Goal: Check status: Check status

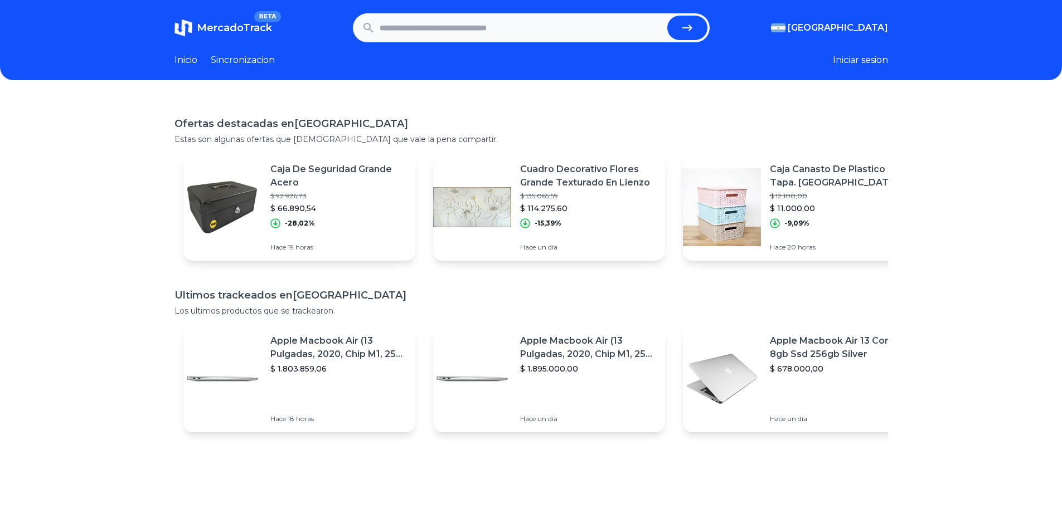
click at [536, 25] on input "text" at bounding box center [520, 28] width 283 height 25
paste input "**********"
click at [681, 24] on button "submit" at bounding box center [687, 28] width 40 height 25
type input "**********"
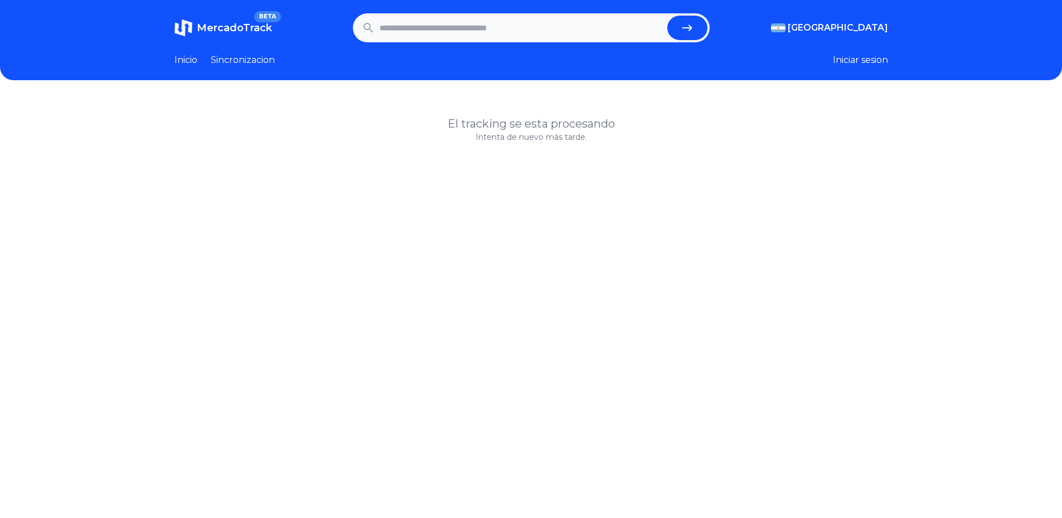
click at [189, 58] on link "Inicio" at bounding box center [185, 59] width 23 height 13
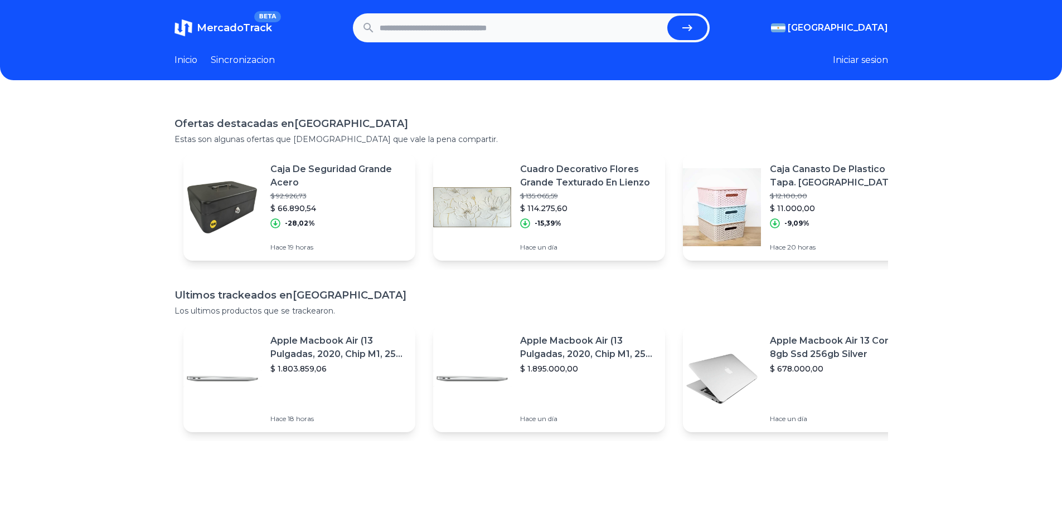
click at [247, 58] on link "Sincronizacion" at bounding box center [243, 59] width 64 height 13
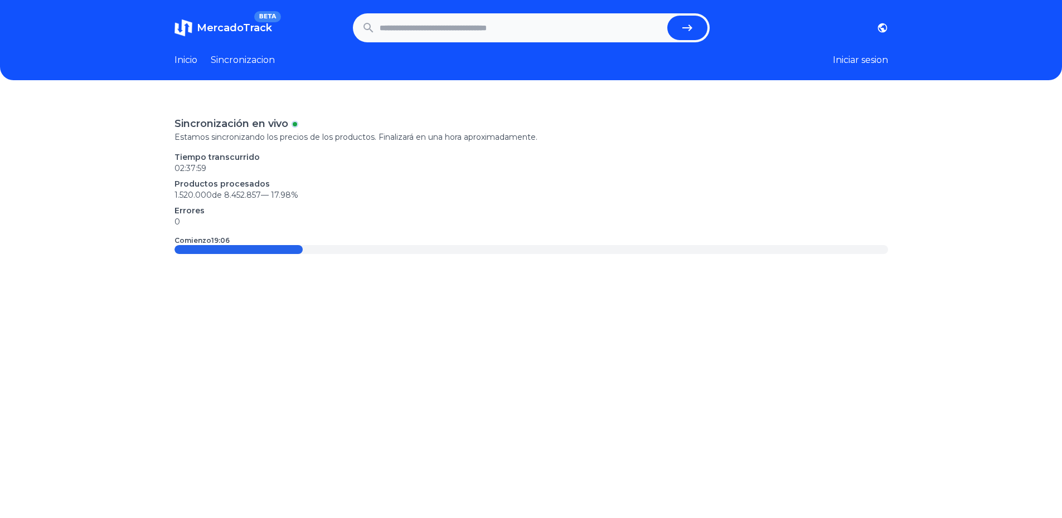
click at [195, 59] on link "Inicio" at bounding box center [185, 59] width 23 height 13
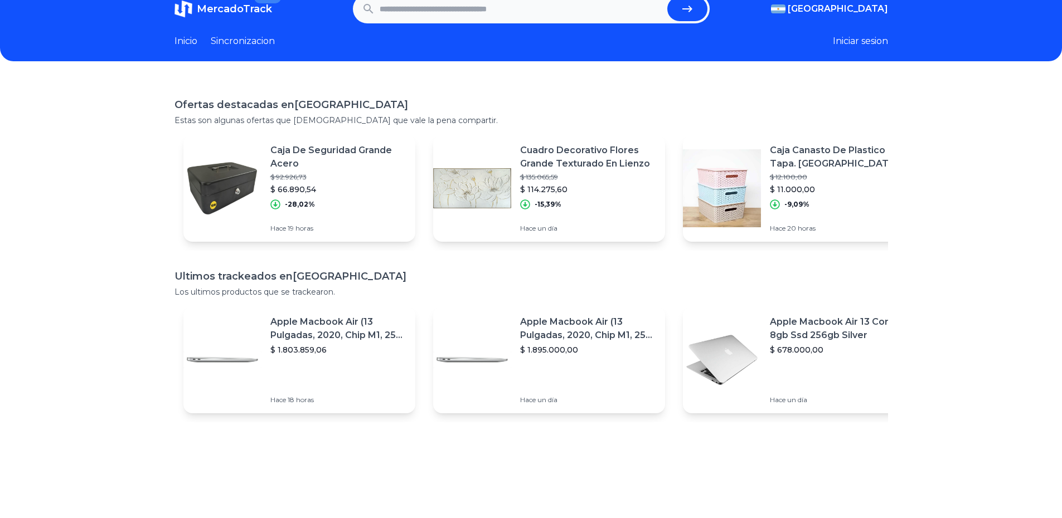
drag, startPoint x: 123, startPoint y: 259, endPoint x: 131, endPoint y: 290, distance: 32.2
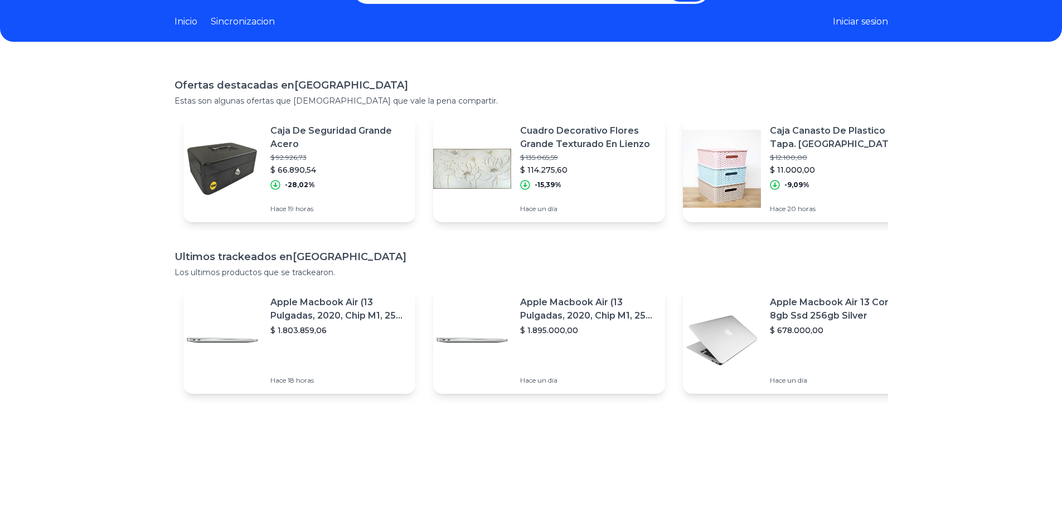
scroll to position [51, 2]
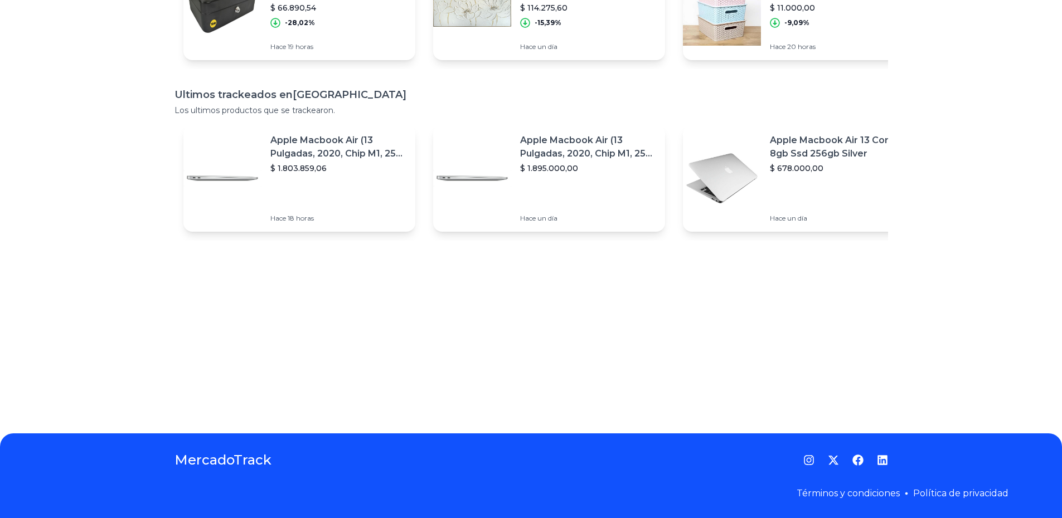
drag, startPoint x: 80, startPoint y: 266, endPoint x: 54, endPoint y: 317, distance: 57.1
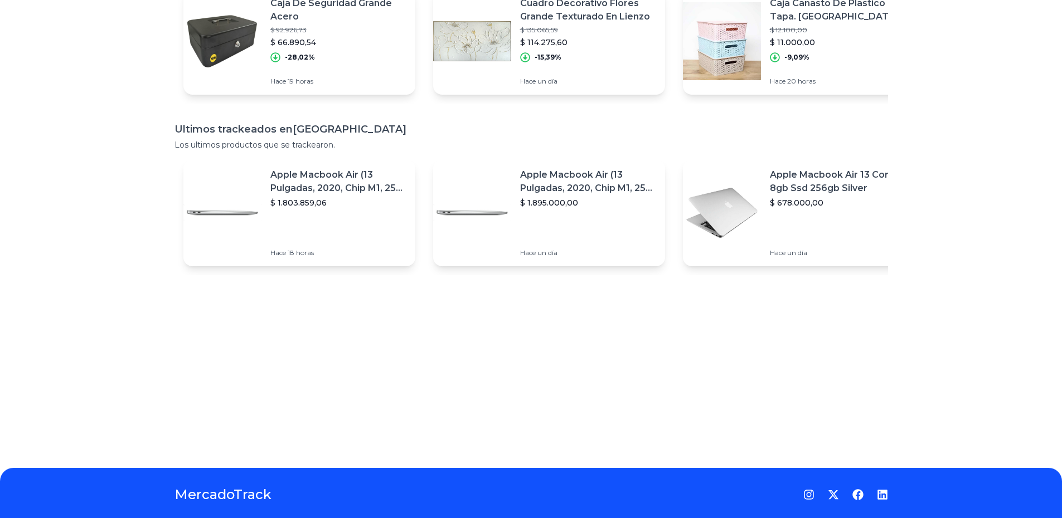
scroll to position [0, 0]
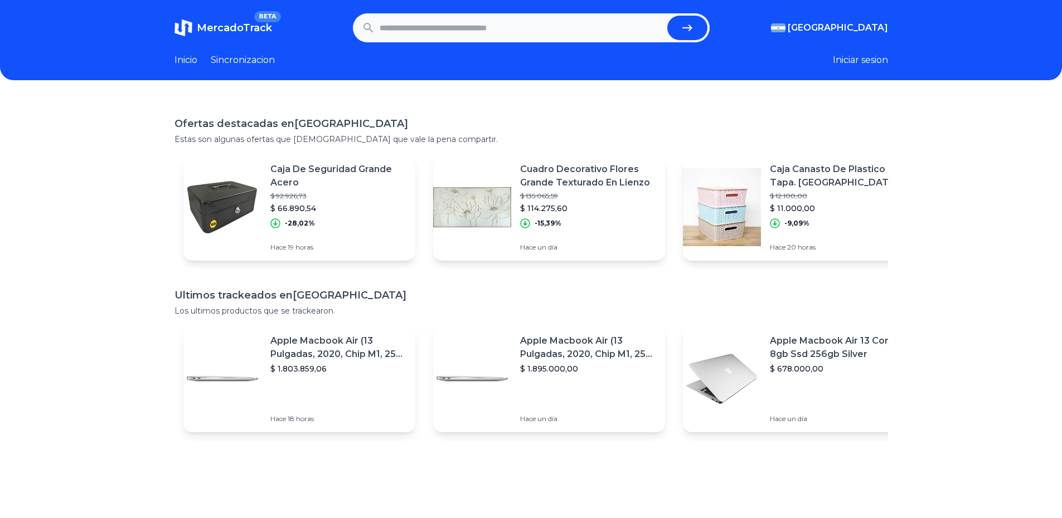
drag, startPoint x: 74, startPoint y: 317, endPoint x: 67, endPoint y: 216, distance: 101.6
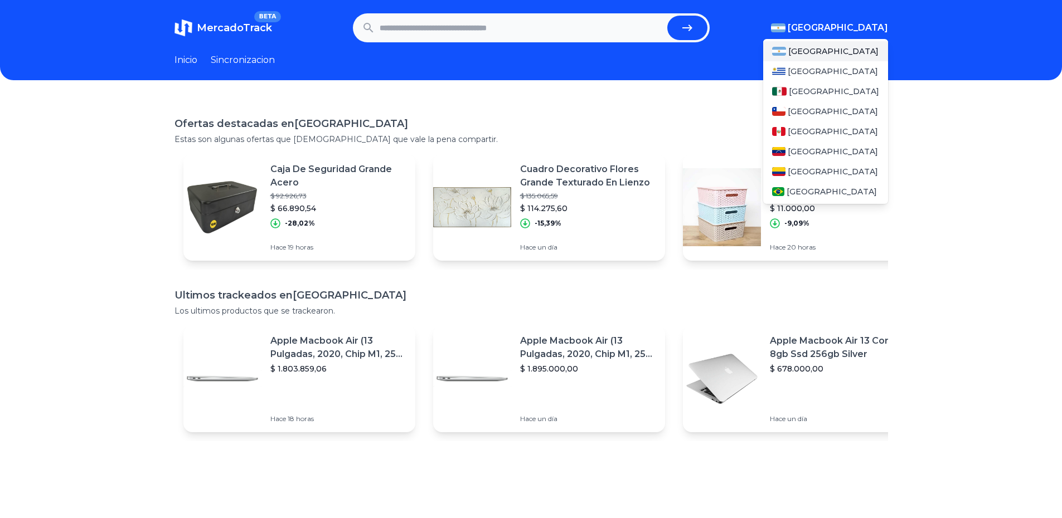
click at [855, 24] on span "[GEOGRAPHIC_DATA]" at bounding box center [837, 27] width 100 height 13
click at [802, 169] on span "[GEOGRAPHIC_DATA]" at bounding box center [832, 171] width 90 height 11
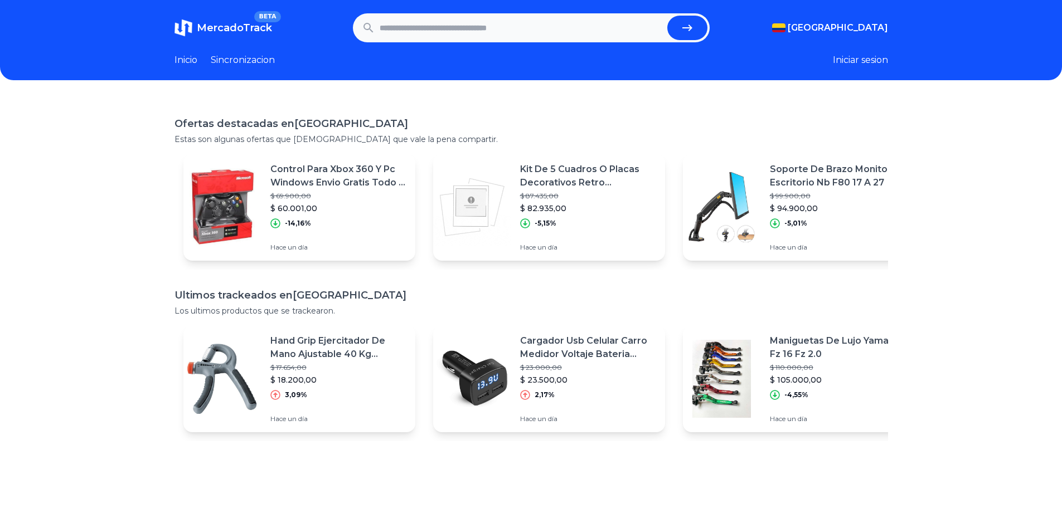
click at [405, 28] on input "text" at bounding box center [520, 28] width 283 height 25
paste input "**********"
click at [667, 16] on button "submit" at bounding box center [687, 28] width 40 height 25
type input "**********"
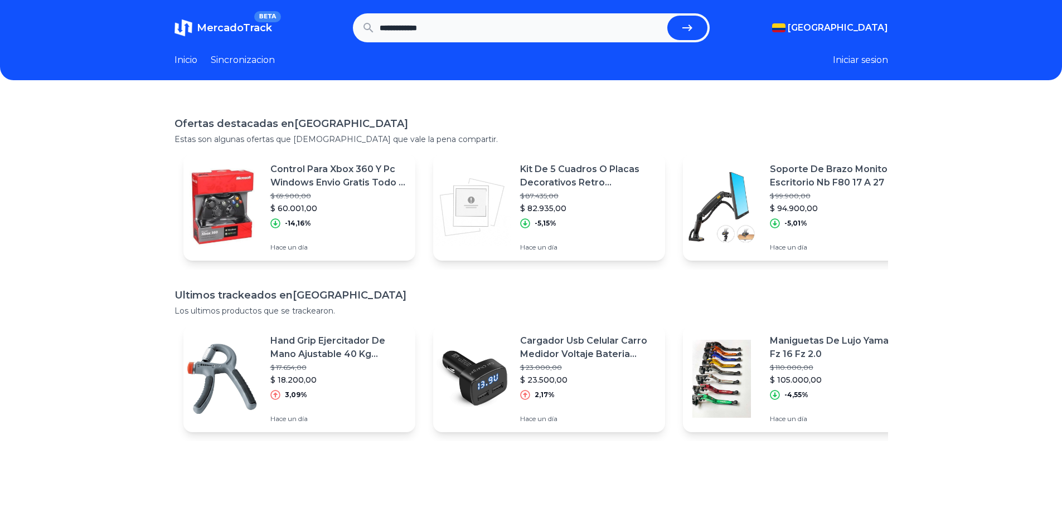
scroll to position [0, 0]
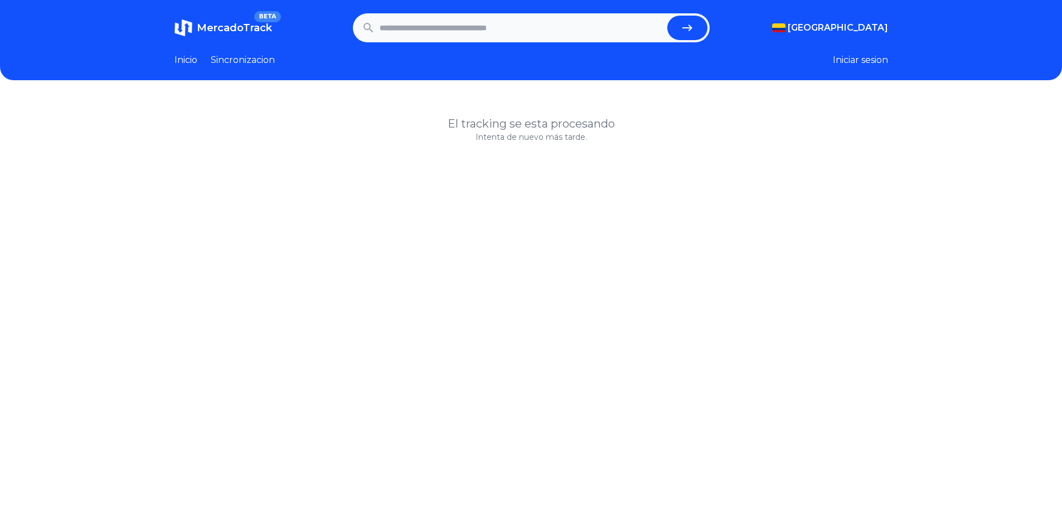
click at [258, 64] on link "Sincronizacion" at bounding box center [243, 59] width 64 height 13
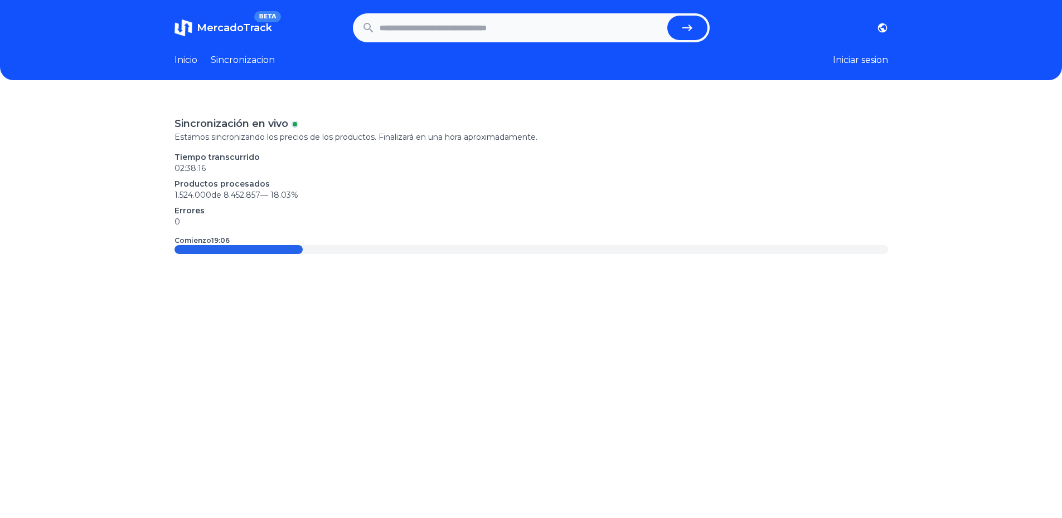
click at [265, 27] on span "MercadoTrack" at bounding box center [234, 28] width 75 height 12
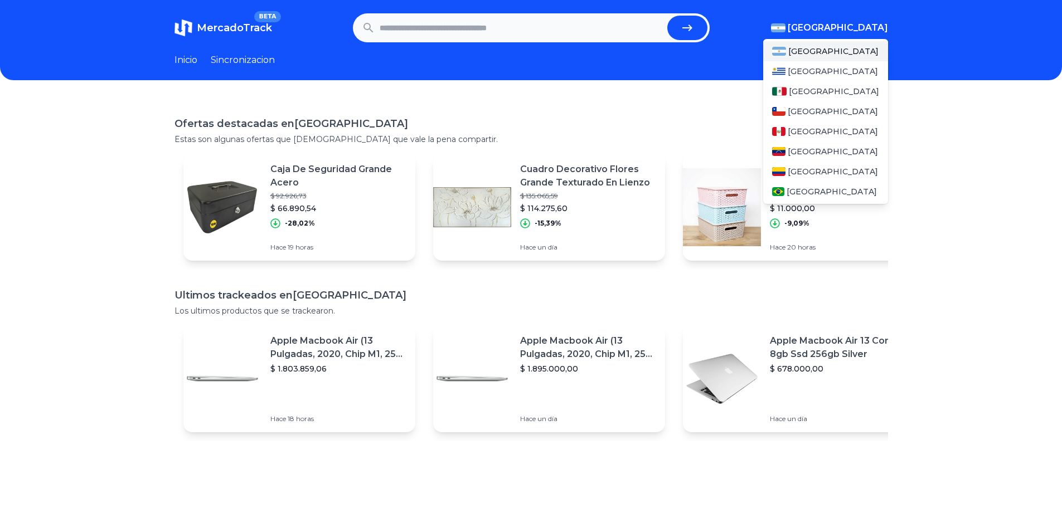
click at [867, 28] on span "[GEOGRAPHIC_DATA]" at bounding box center [837, 27] width 100 height 13
click at [806, 174] on span "[GEOGRAPHIC_DATA]" at bounding box center [832, 171] width 90 height 11
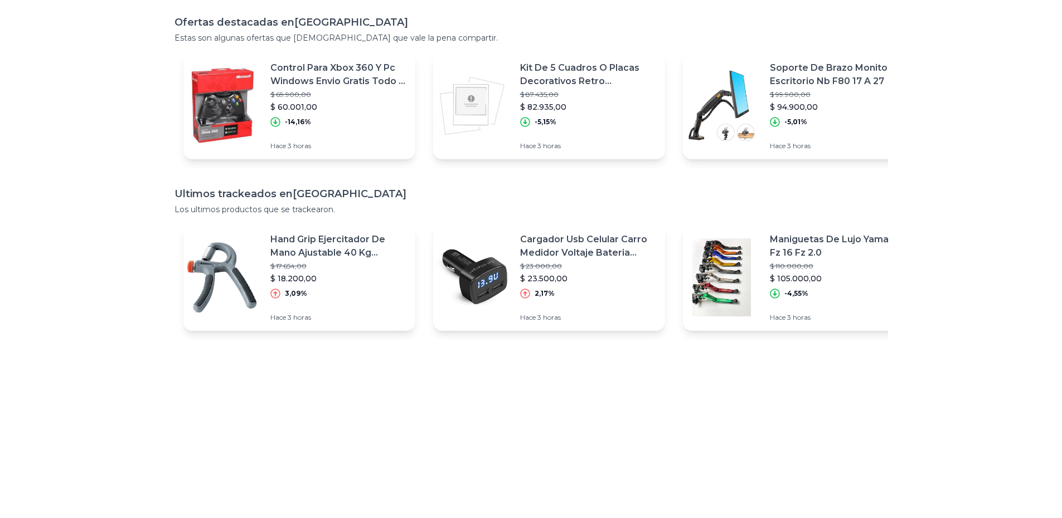
drag, startPoint x: 85, startPoint y: 356, endPoint x: 87, endPoint y: 372, distance: 16.9
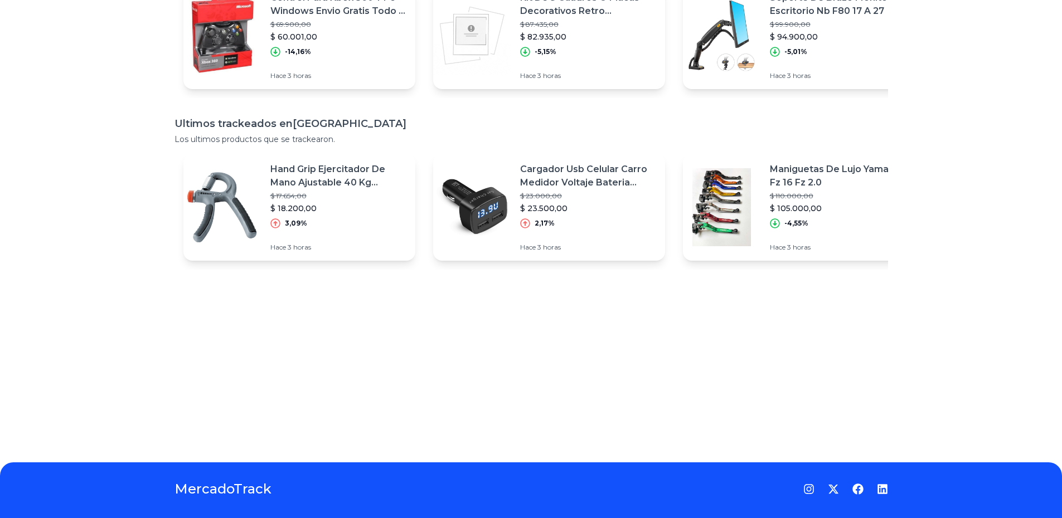
drag, startPoint x: 100, startPoint y: 418, endPoint x: 111, endPoint y: 444, distance: 27.7
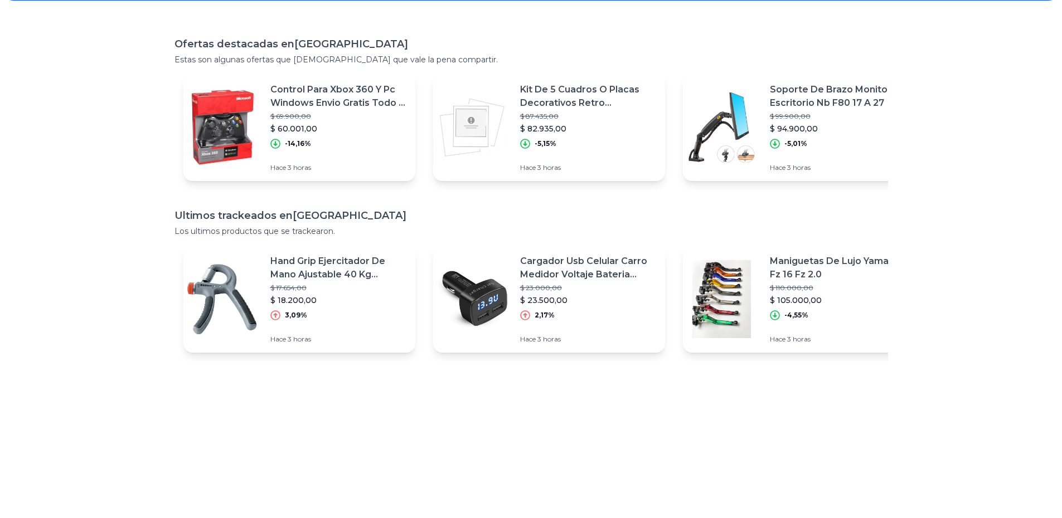
drag, startPoint x: 65, startPoint y: 306, endPoint x: 114, endPoint y: 222, distance: 98.2
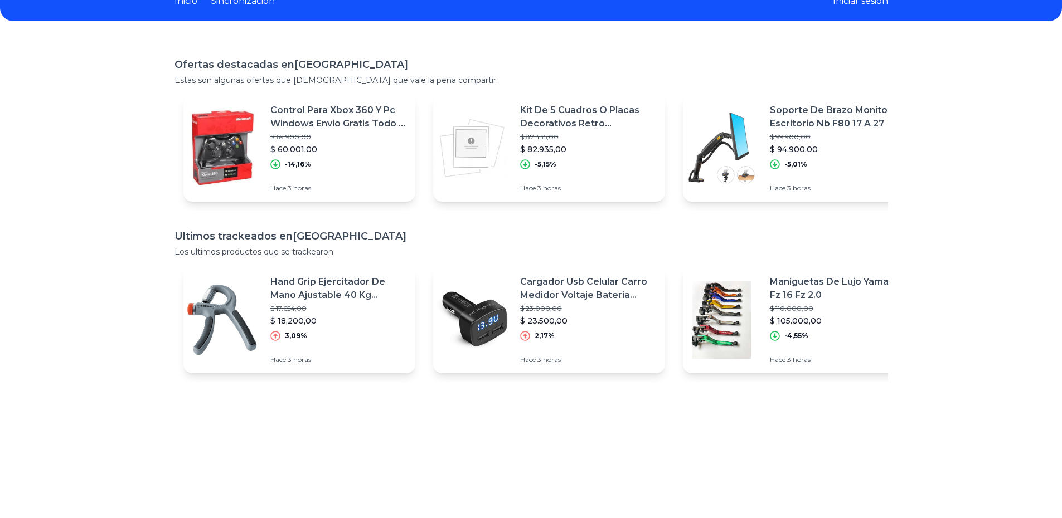
click at [203, 135] on img at bounding box center [222, 148] width 78 height 78
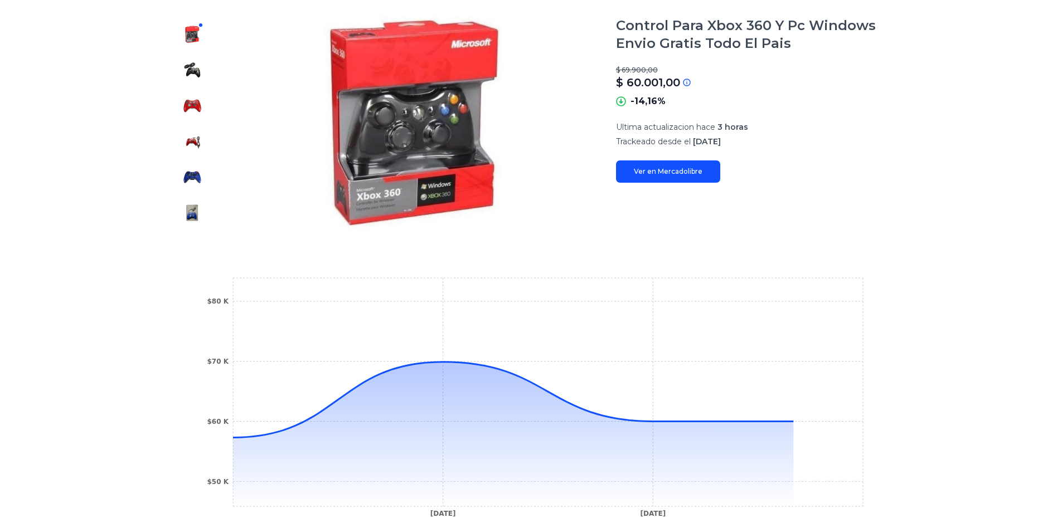
scroll to position [271, 8]
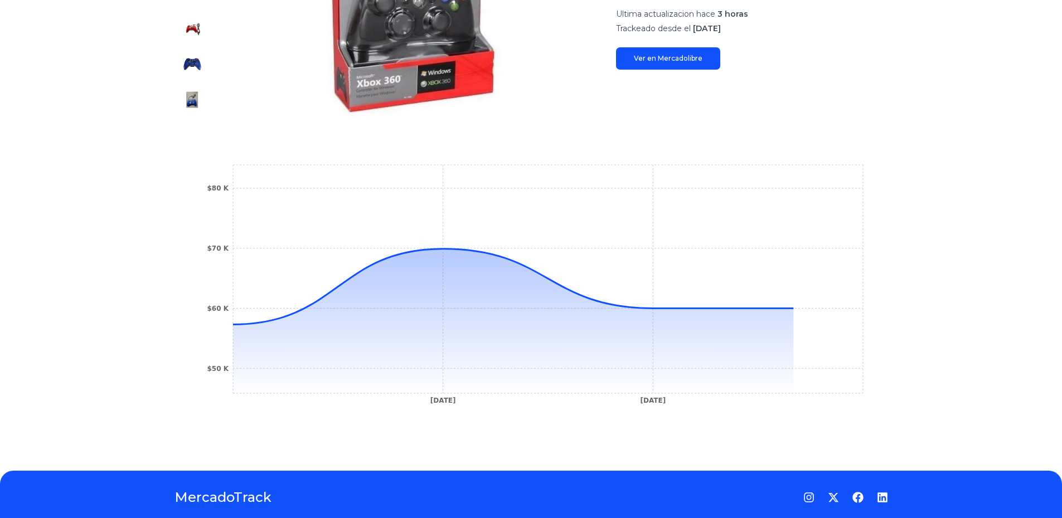
drag, startPoint x: 28, startPoint y: 325, endPoint x: 62, endPoint y: 399, distance: 81.5
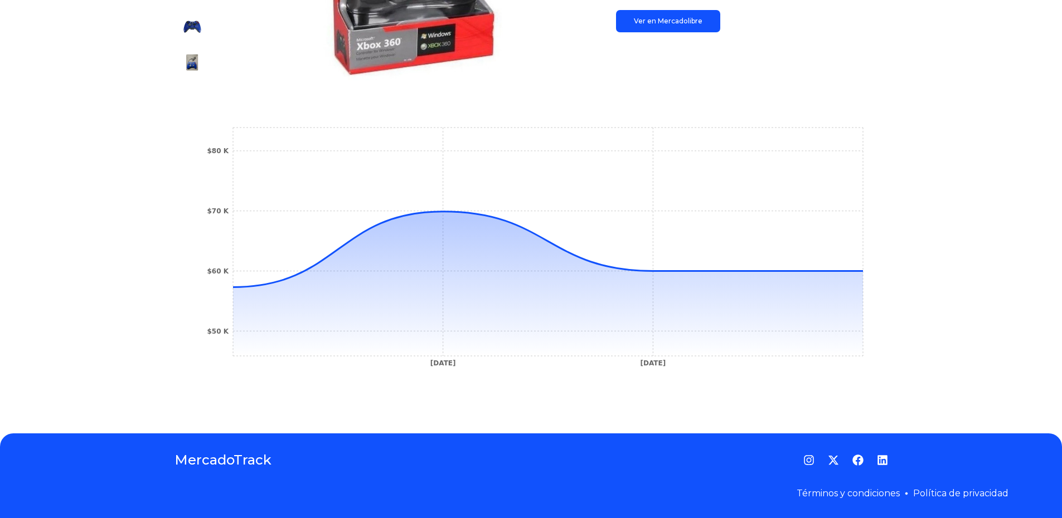
drag, startPoint x: 72, startPoint y: 368, endPoint x: 109, endPoint y: 461, distance: 100.3
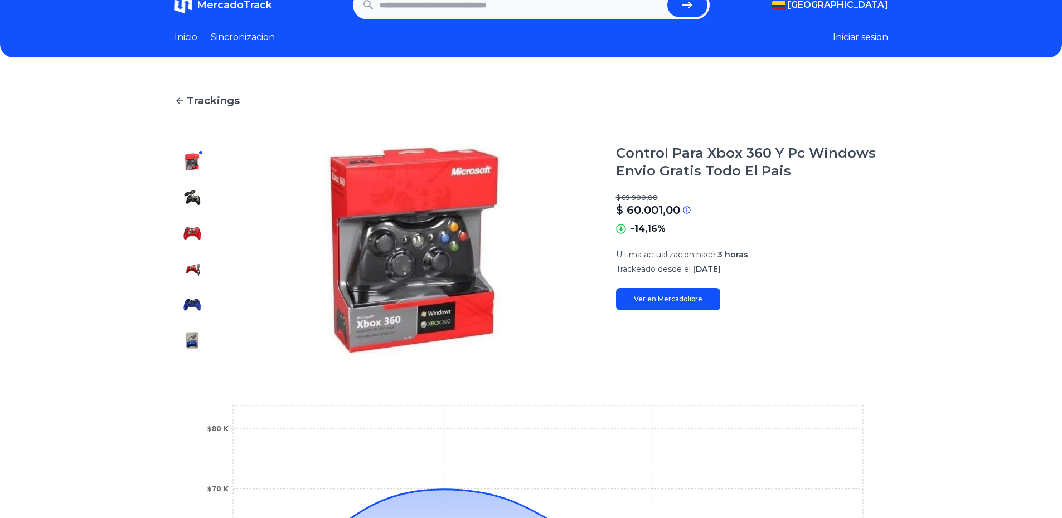
scroll to position [0, 8]
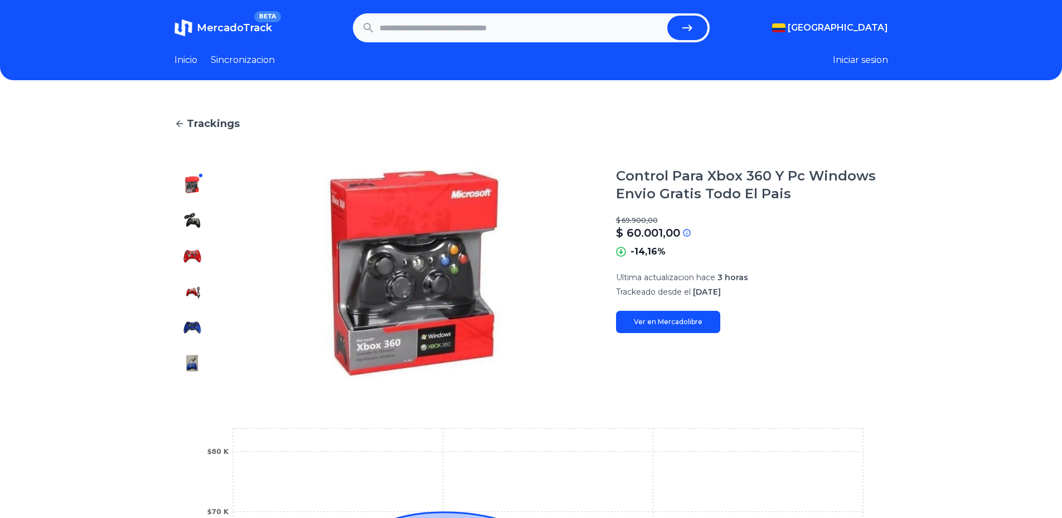
drag, startPoint x: 92, startPoint y: 304, endPoint x: 92, endPoint y: 242, distance: 61.3
click at [93, 252] on div "Trackings Control Para Xbox 360 Y Pc Windows Envio Gratis Todo El Pais $ 69.900…" at bounding box center [531, 407] width 1062 height 619
click at [90, 278] on div "Trackings Control Para Xbox 360 Y Pc Windows Envio Gratis Todo El Pais $ 69.900…" at bounding box center [531, 407] width 1062 height 619
click at [94, 285] on div "Trackings Control Para Xbox 360 Y Pc Windows Envio Gratis Todo El Pais $ 69.900…" at bounding box center [531, 407] width 1062 height 619
click at [97, 279] on div "Trackings Control Para Xbox 360 Y Pc Windows Envio Gratis Todo El Pais $ 69.900…" at bounding box center [531, 407] width 1062 height 619
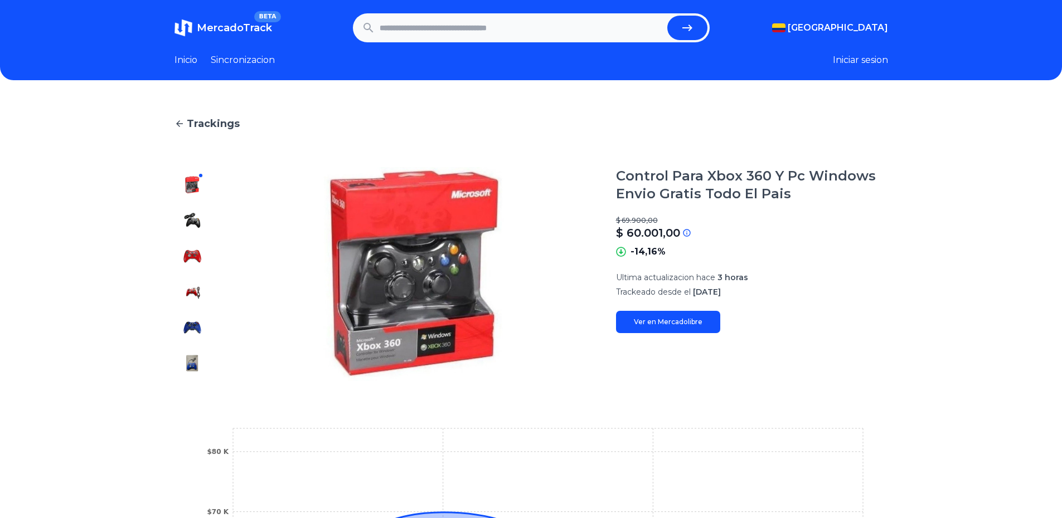
click at [96, 276] on div "Trackings Control Para Xbox 360 Y Pc Windows Envio Gratis Todo El Pais $ 69.900…" at bounding box center [531, 407] width 1062 height 619
